Goal: Task Accomplishment & Management: Manage account settings

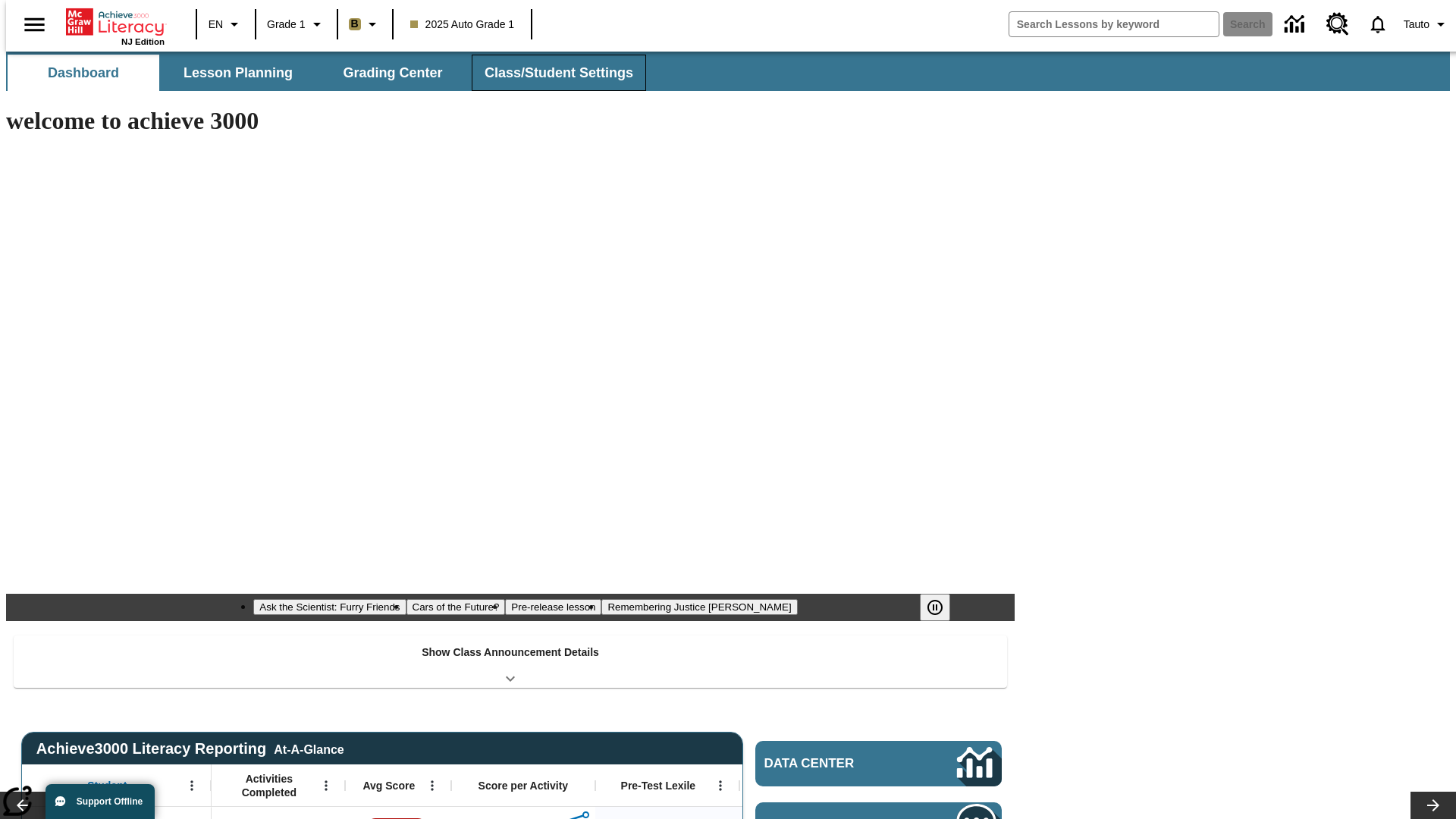
click at [551, 73] on button "Class/Student Settings" at bounding box center [559, 73] width 174 height 37
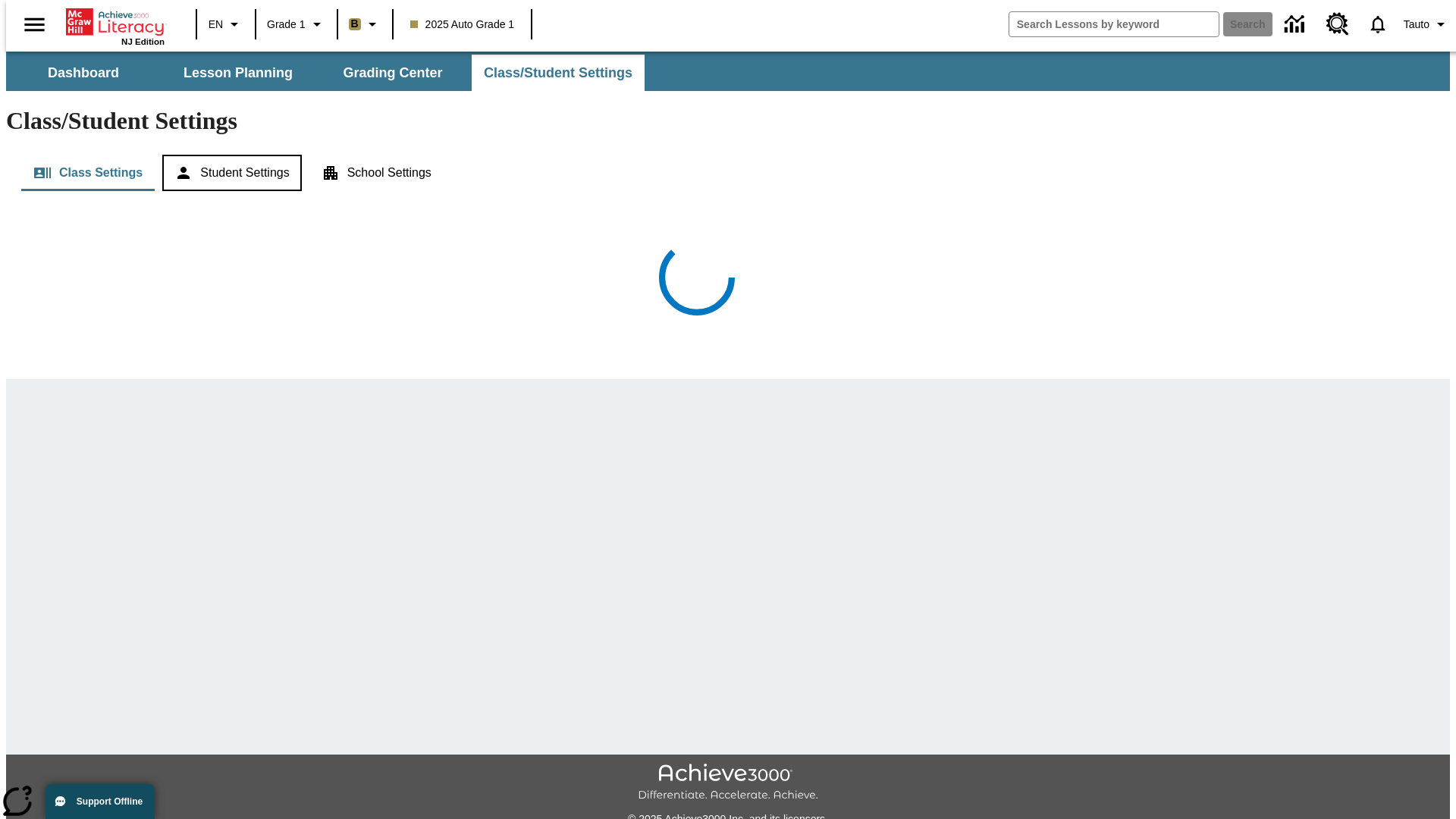
click at [228, 155] on button "Student Settings" at bounding box center [231, 173] width 138 height 37
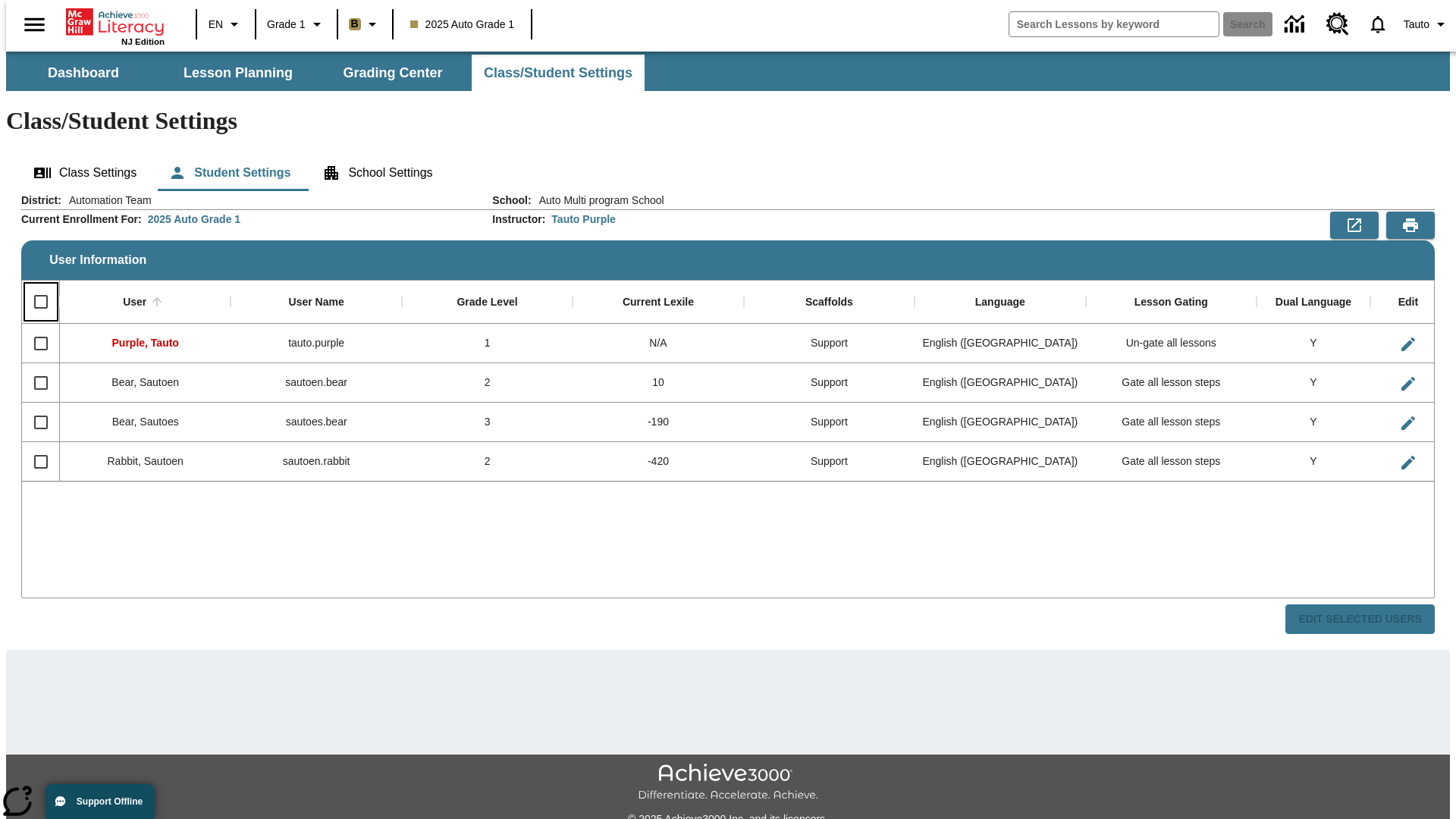
click at [34, 286] on input "Select all rows" at bounding box center [41, 301] width 32 height 32
checkbox input "true"
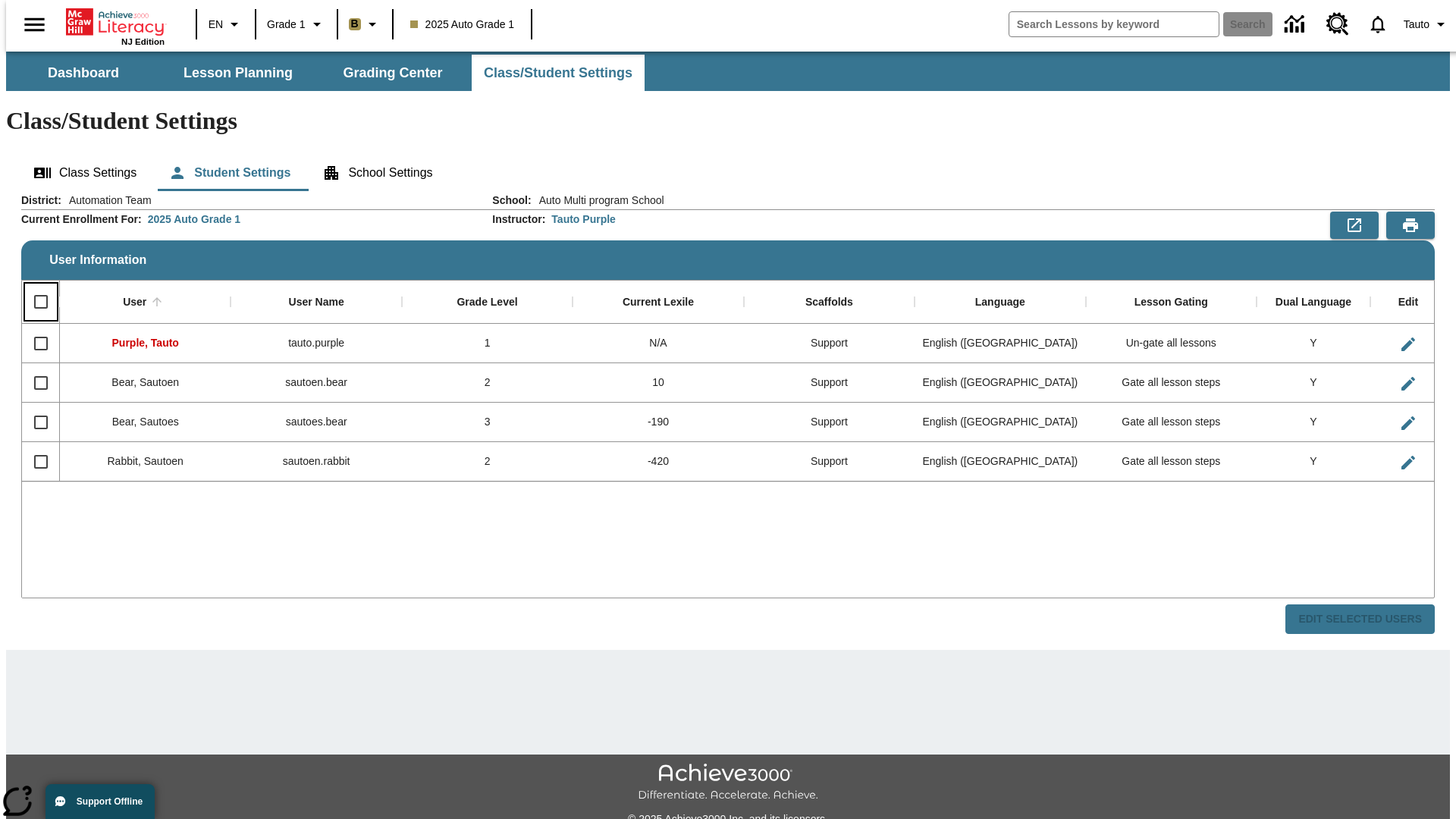
checkbox input "true"
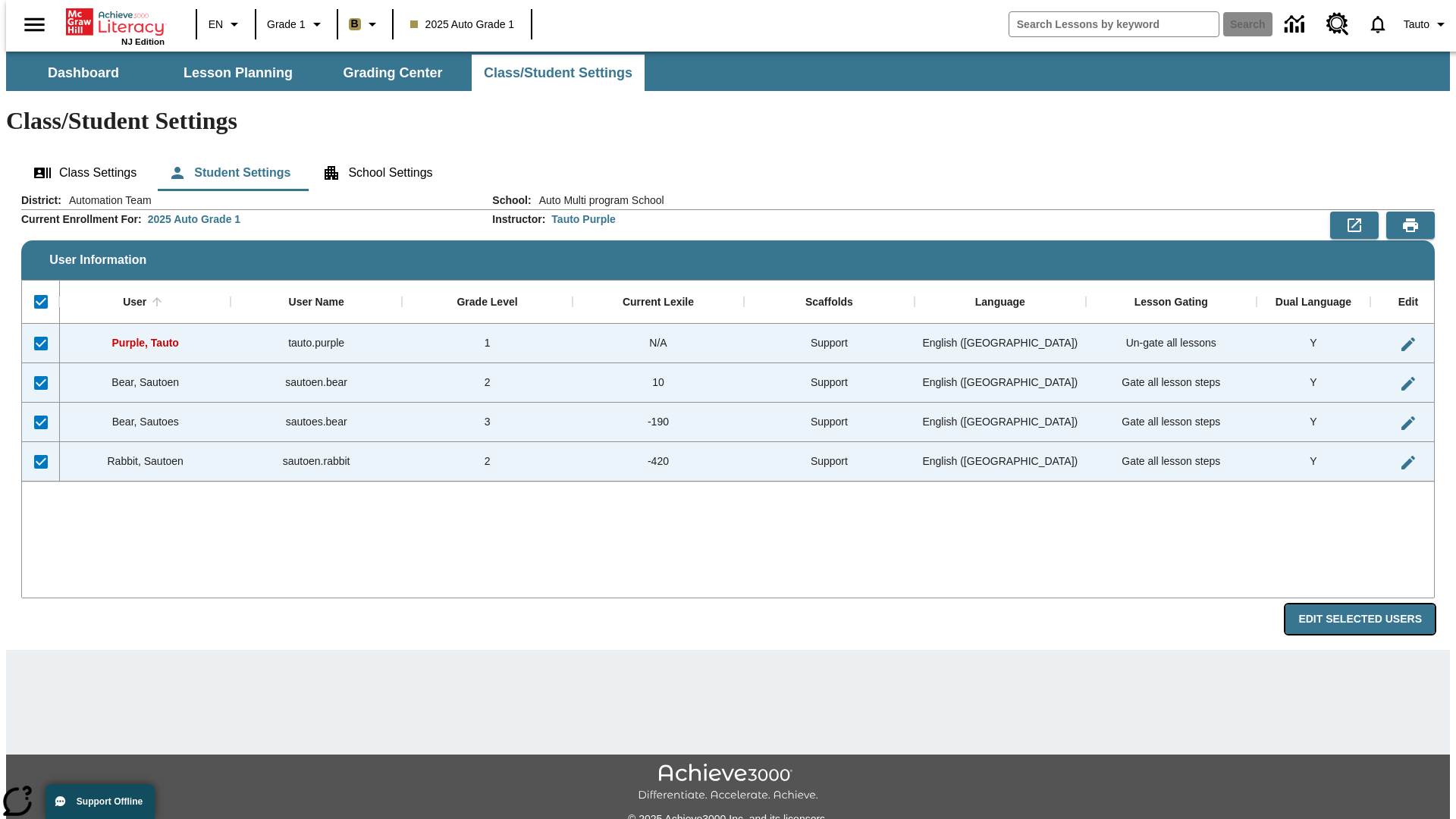
click at [1372, 604] on button "Edit Selected Users" at bounding box center [1360, 619] width 149 height 30
